Goal: Transaction & Acquisition: Obtain resource

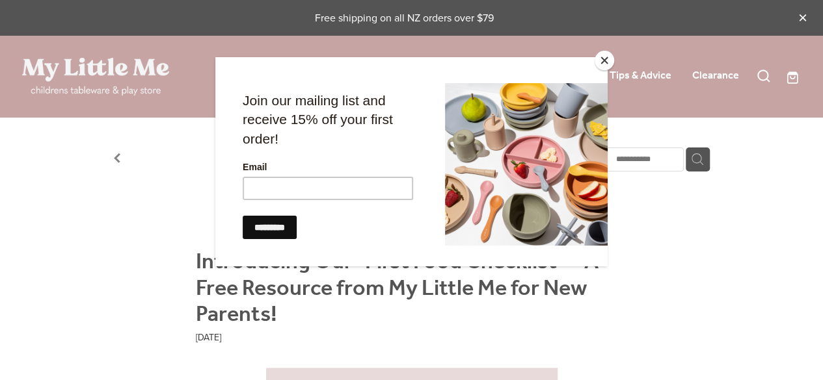
click at [603, 56] on button "Close" at bounding box center [604, 61] width 20 height 20
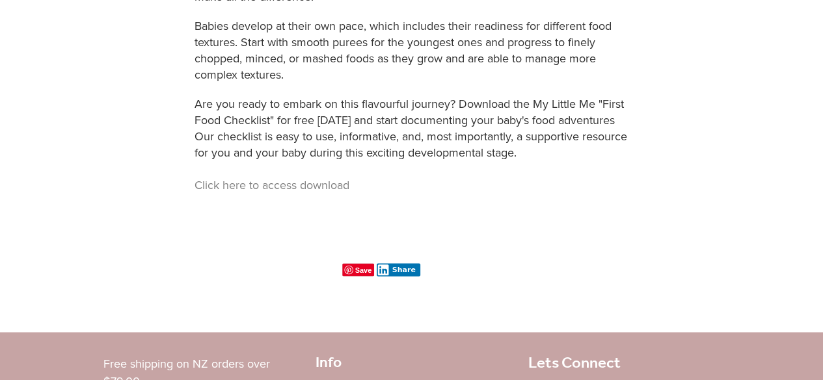
scroll to position [961, 0]
click at [276, 184] on link "Click here to access download" at bounding box center [271, 186] width 155 height 16
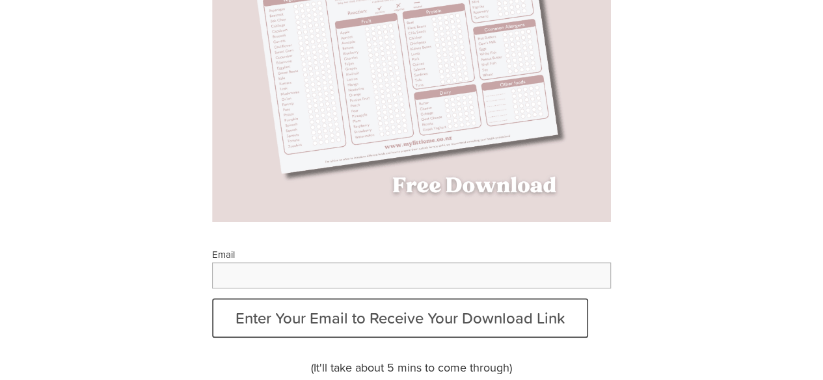
scroll to position [367, 0]
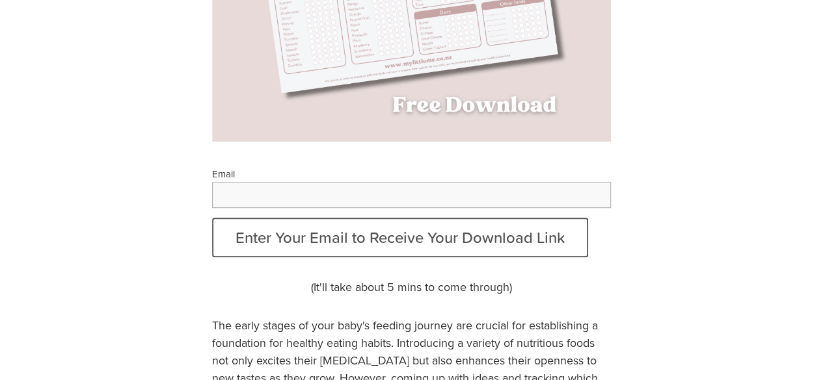
click at [352, 186] on input "Email" at bounding box center [411, 195] width 399 height 26
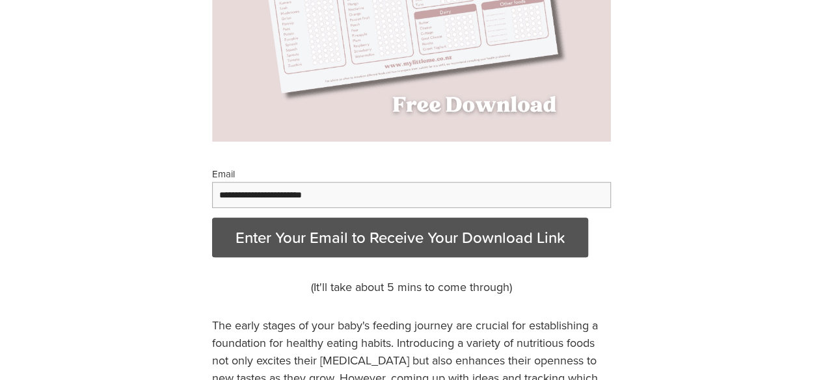
type input "**********"
click at [308, 237] on button "Enter Your Email to Receive Your Download Link" at bounding box center [400, 238] width 376 height 40
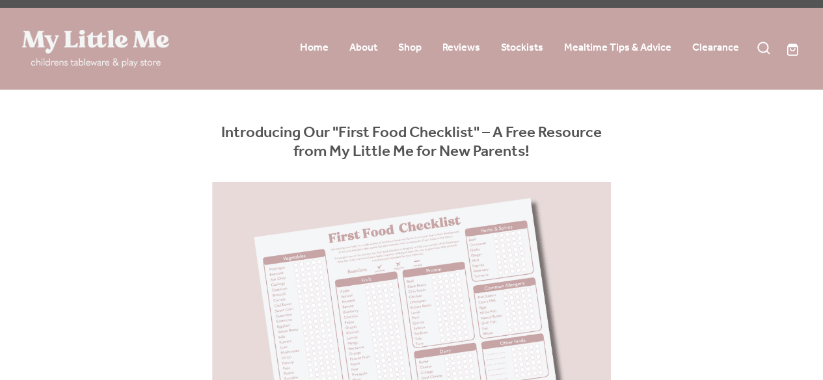
scroll to position [20, 0]
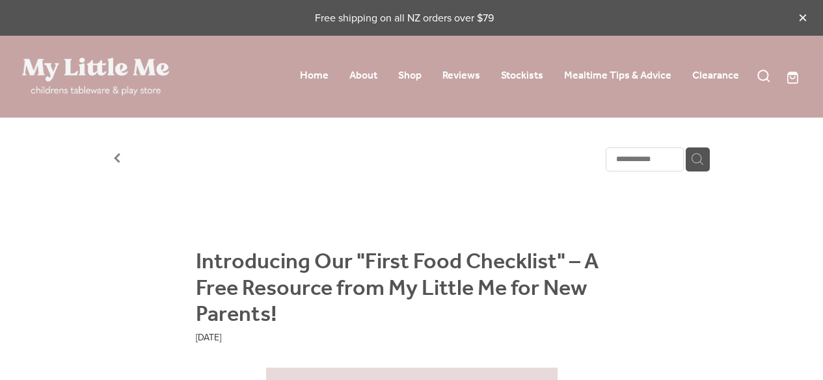
scroll to position [961, 0]
